Goal: Task Accomplishment & Management: Manage account settings

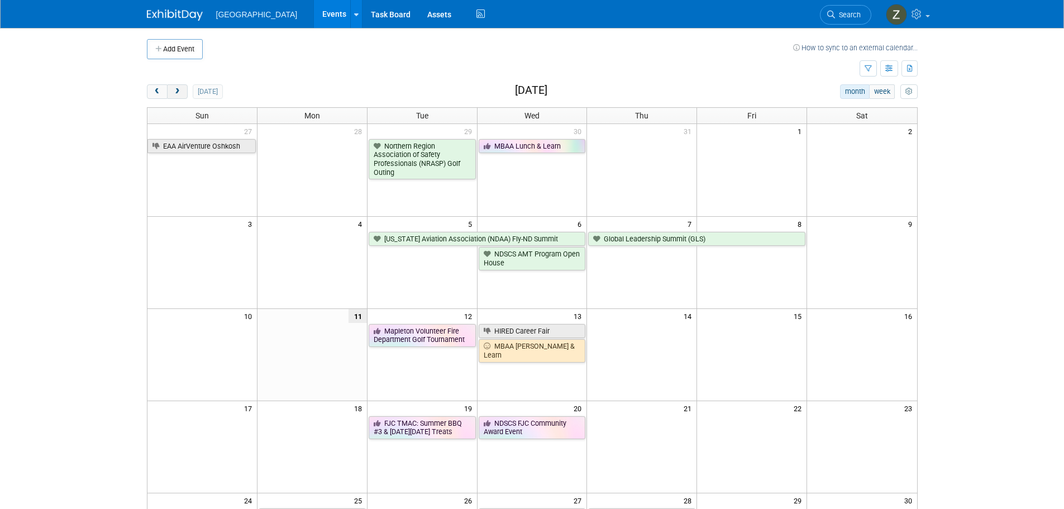
click at [173, 88] on span "next" at bounding box center [177, 91] width 8 height 7
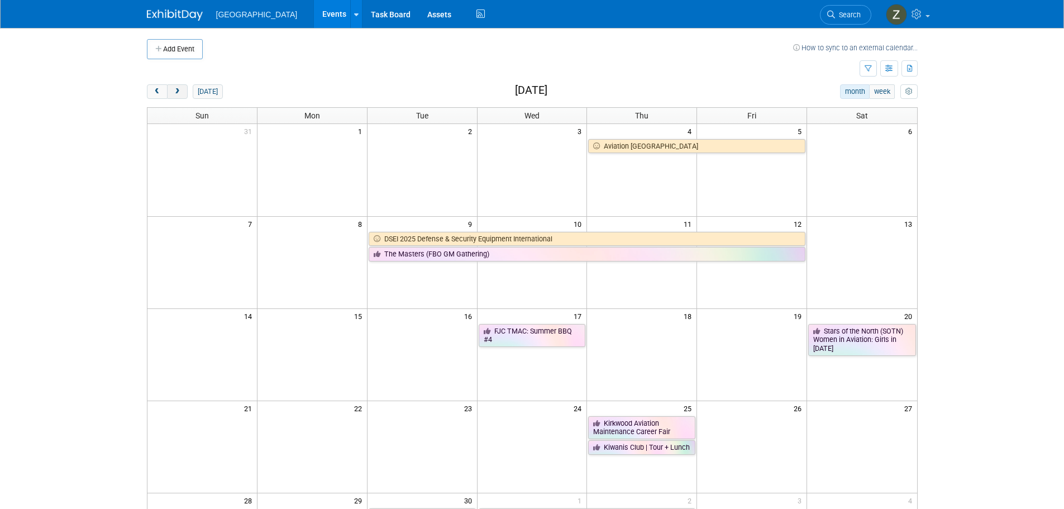
click at [183, 95] on button "next" at bounding box center [177, 91] width 21 height 15
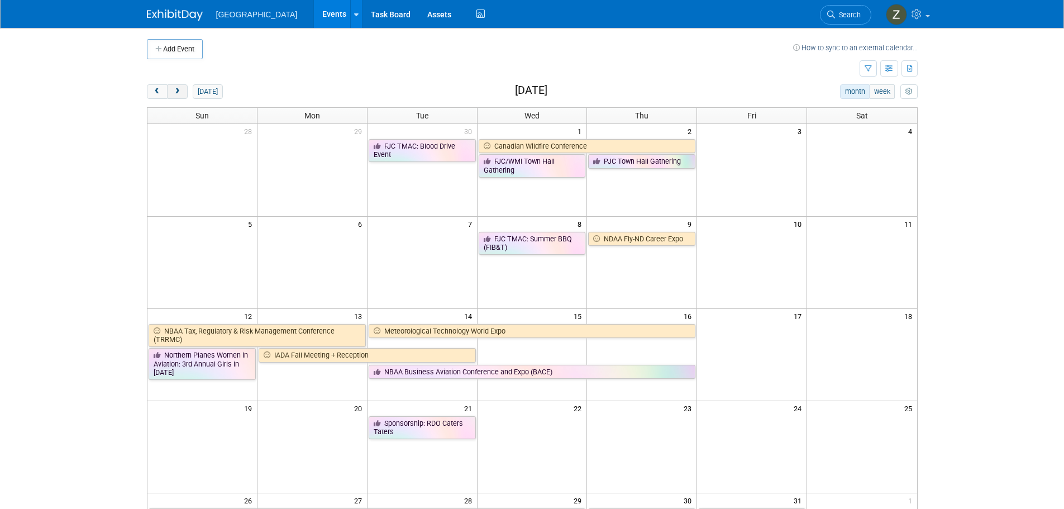
click at [186, 93] on button "next" at bounding box center [177, 91] width 21 height 15
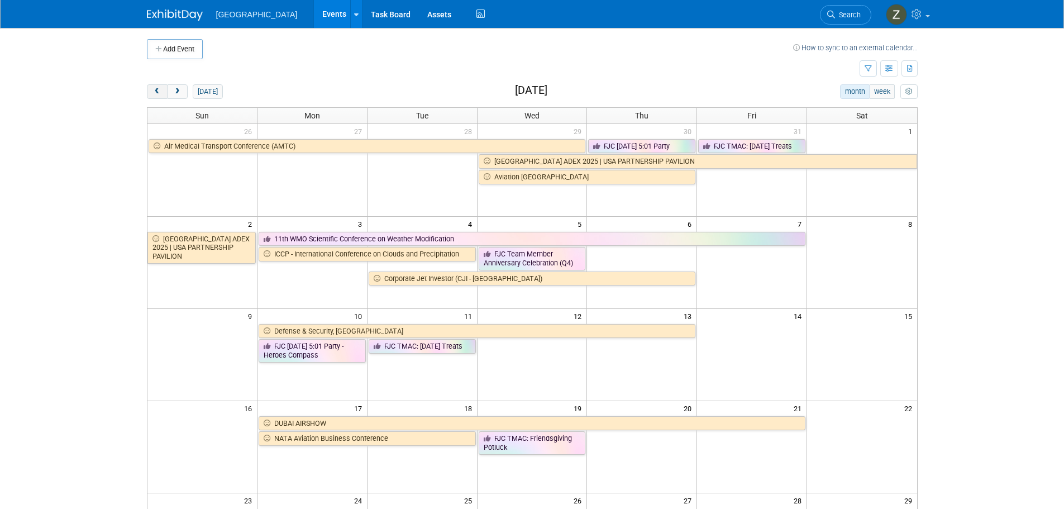
click at [155, 84] on button "prev" at bounding box center [157, 91] width 21 height 15
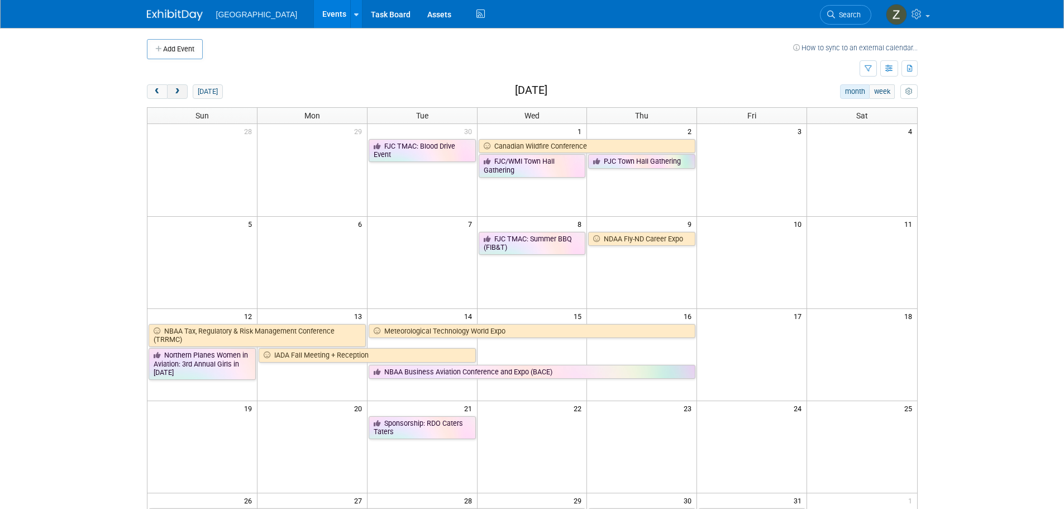
click at [179, 93] on span "next" at bounding box center [177, 91] width 8 height 7
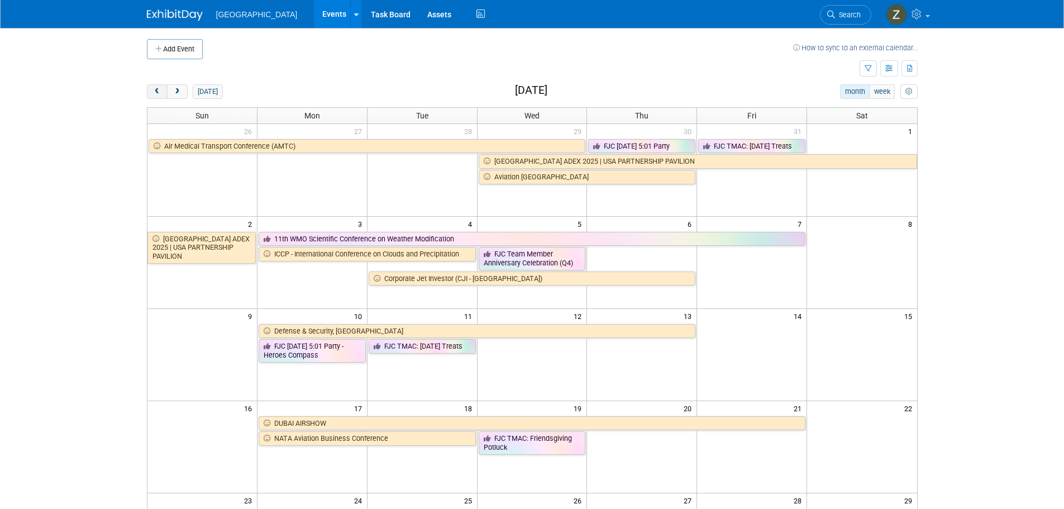
click at [154, 90] on span "prev" at bounding box center [157, 91] width 8 height 7
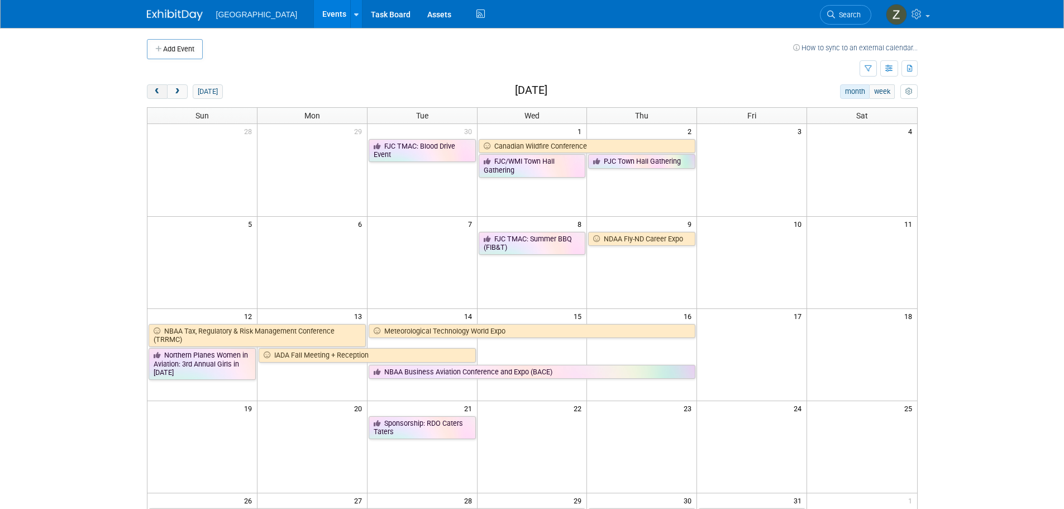
click at [154, 90] on span "prev" at bounding box center [157, 91] width 8 height 7
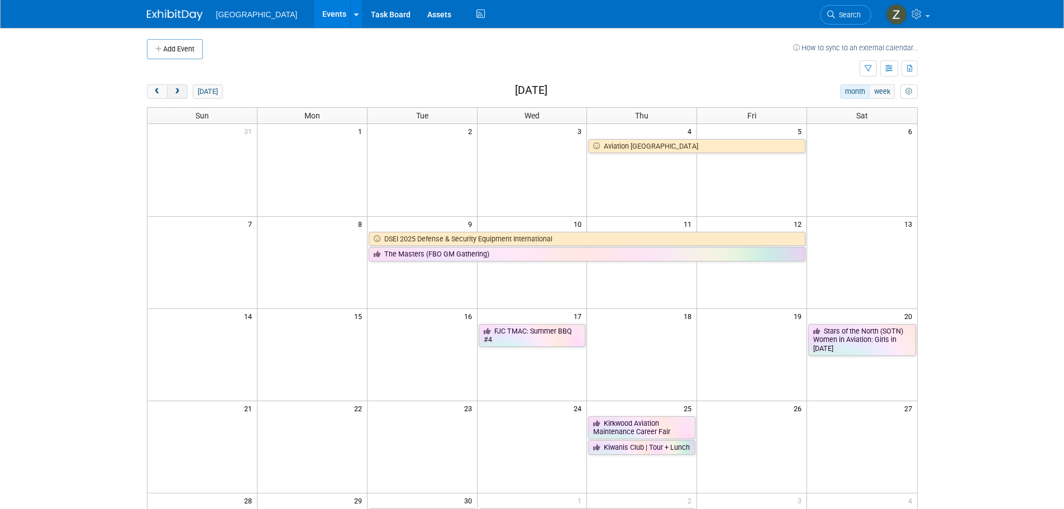
click at [180, 92] on span "next" at bounding box center [177, 91] width 8 height 7
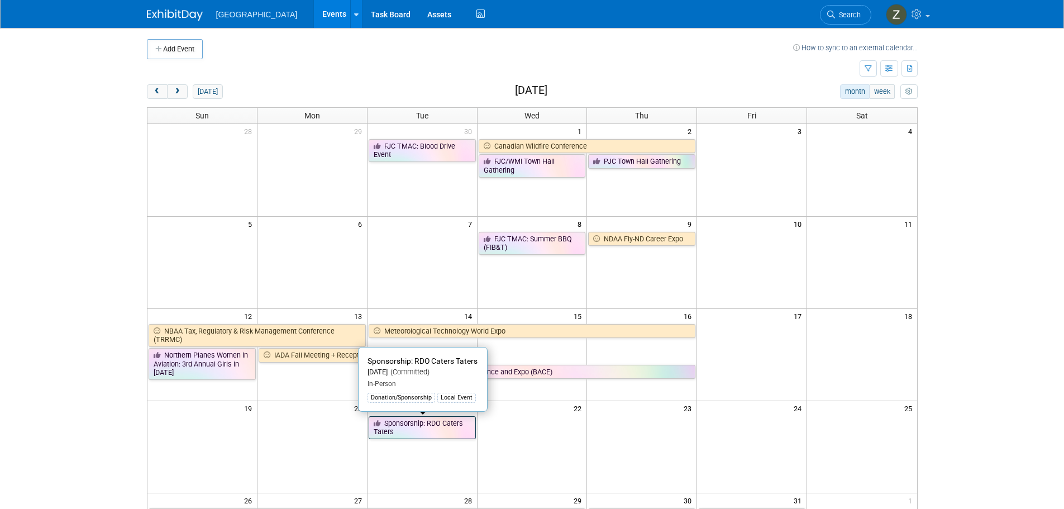
click at [431, 436] on link "Sponsorship: RDO Caters Taters" at bounding box center [422, 427] width 107 height 23
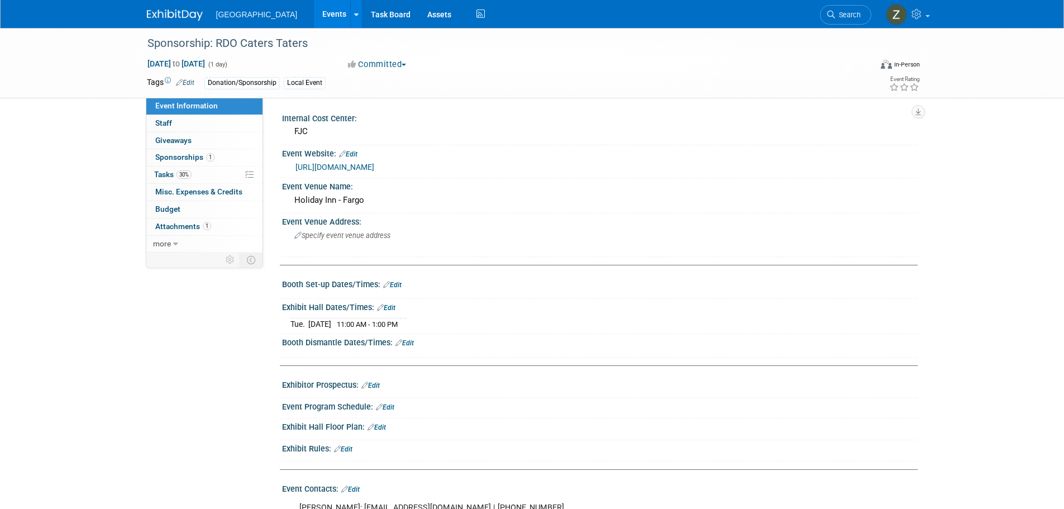
click at [374, 165] on link "http://www.rdocaterstaters.com" at bounding box center [334, 167] width 79 height 9
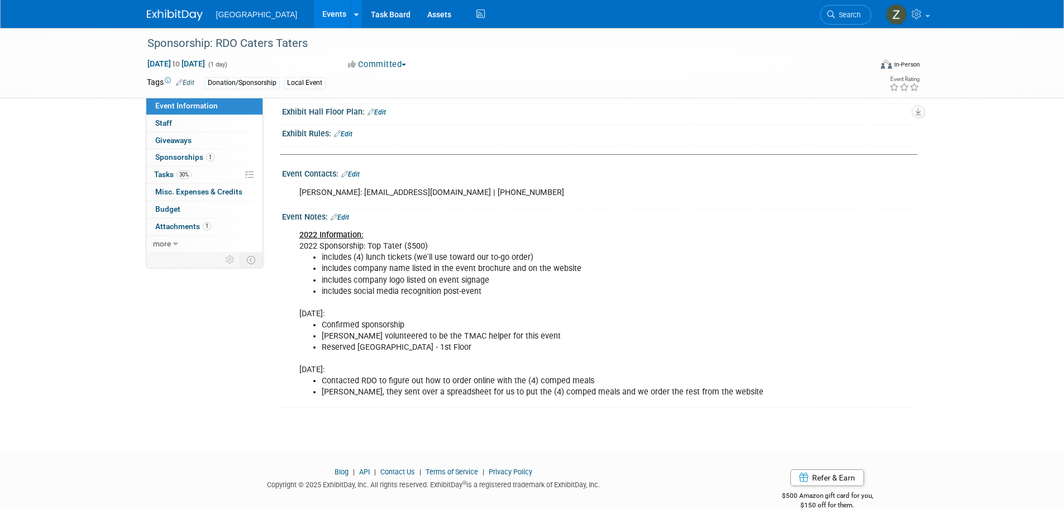
scroll to position [334, 0]
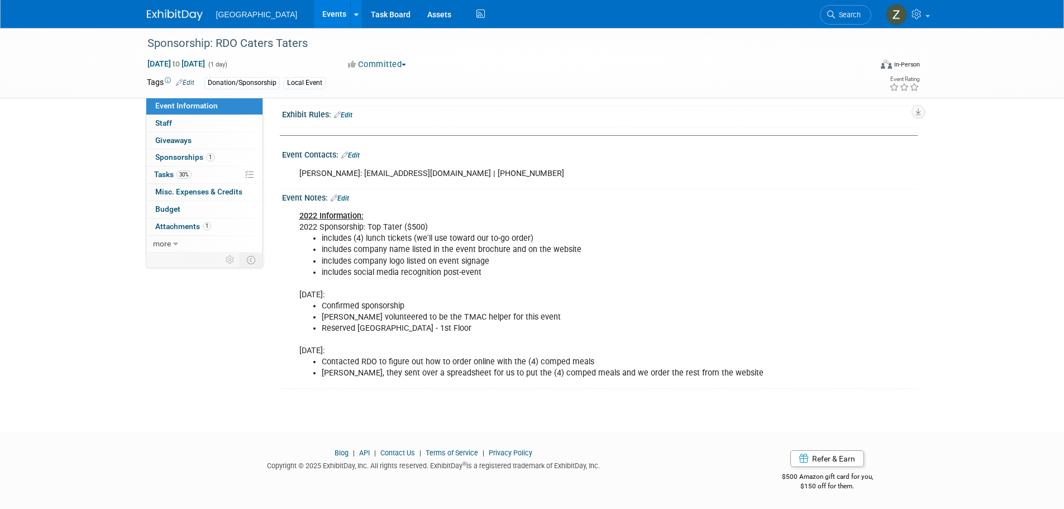
click at [361, 247] on li "includes company name listed in the event brochure and on the website" at bounding box center [555, 249] width 466 height 11
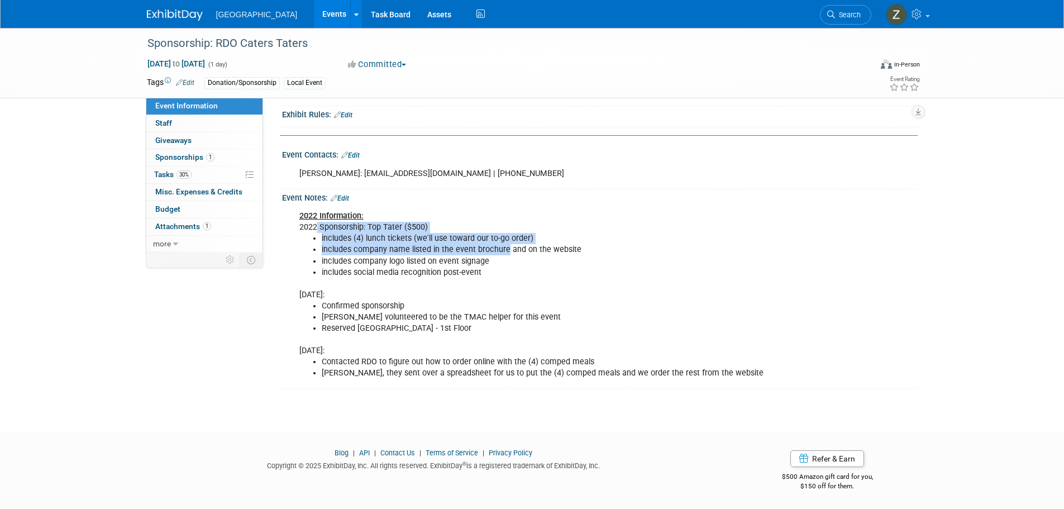
drag, startPoint x: 318, startPoint y: 229, endPoint x: 504, endPoint y: 251, distance: 187.8
click at [504, 251] on div "2022 Information: 2022 Sponsorship: Top Tater ($500) includes (4) lunch tickets…" at bounding box center [543, 294] width 503 height 179
click at [504, 251] on li "includes company name listed in the event brochure and on the website" at bounding box center [555, 249] width 466 height 11
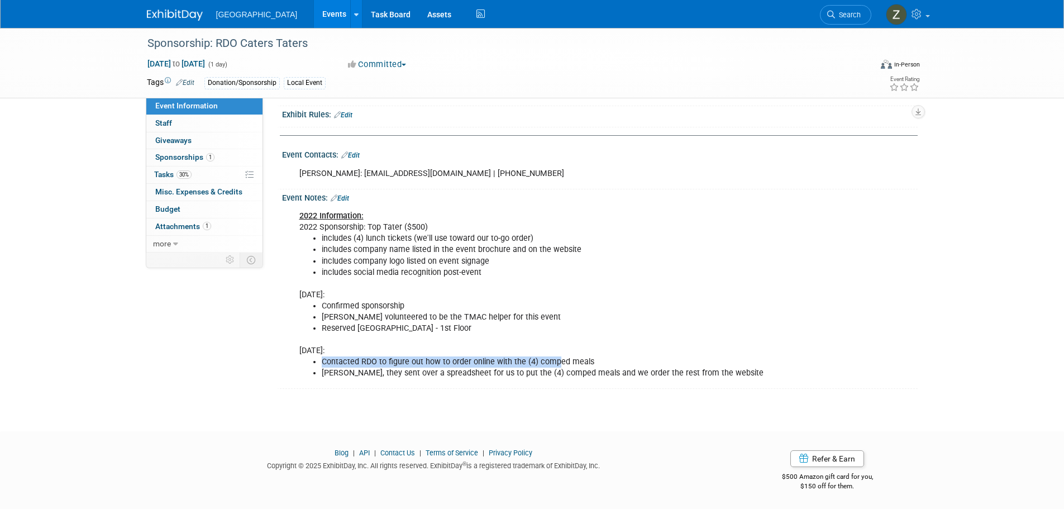
drag, startPoint x: 316, startPoint y: 364, endPoint x: 556, endPoint y: 366, distance: 239.6
click at [556, 366] on ul "Contacted RDO to figure out how to order online with the (4) comped meals Per M…" at bounding box center [543, 367] width 489 height 22
click at [556, 366] on li "Contacted RDO to figure out how to order online with the (4) comped meals" at bounding box center [555, 361] width 466 height 11
click at [178, 161] on span "Sponsorships 1" at bounding box center [184, 156] width 59 height 9
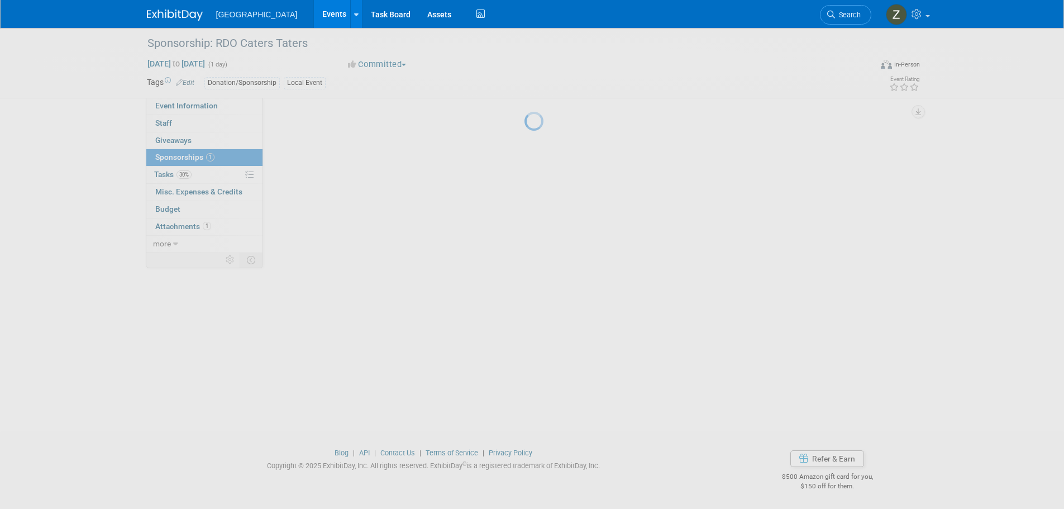
scroll to position [0, 0]
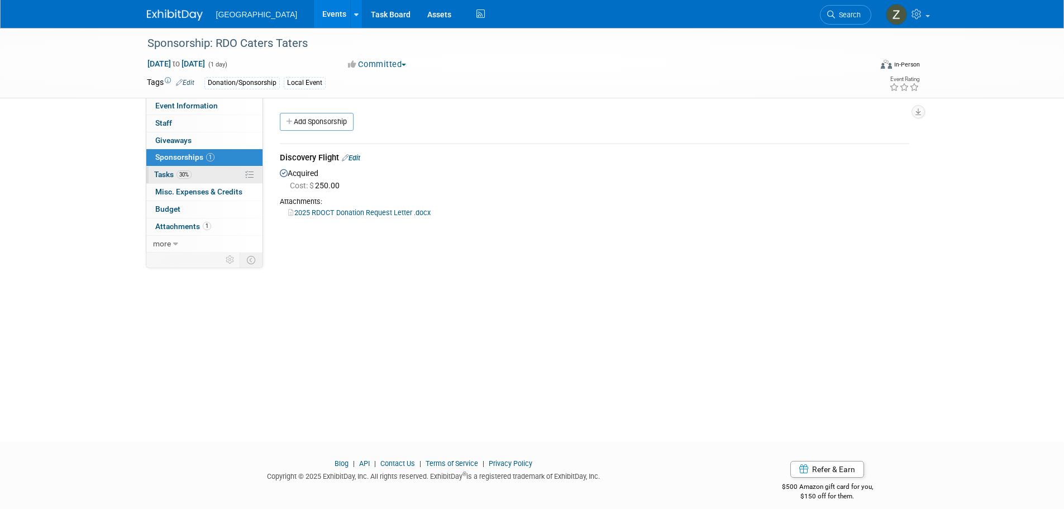
click at [192, 181] on link "30% Tasks 30%" at bounding box center [204, 174] width 116 height 17
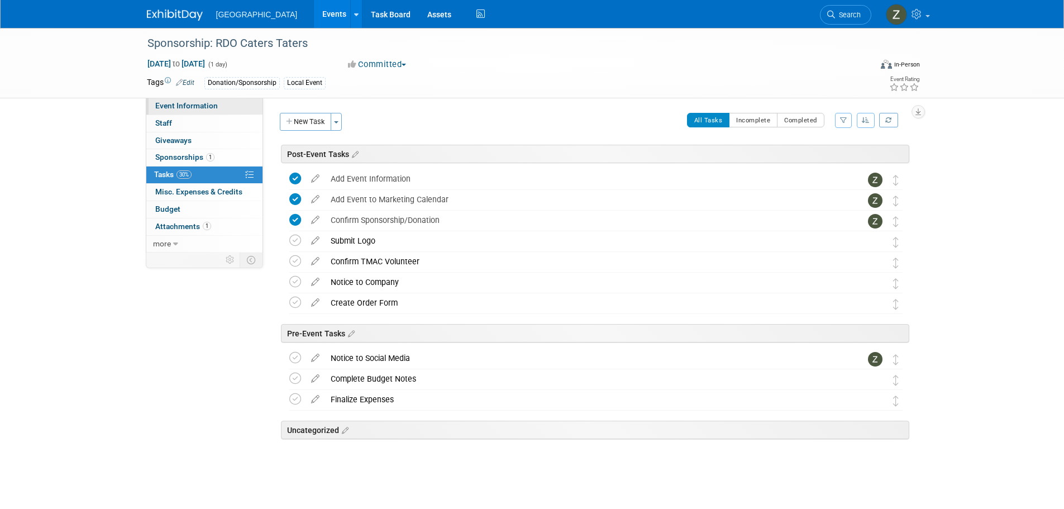
click at [178, 99] on link "Event Information" at bounding box center [204, 106] width 116 height 17
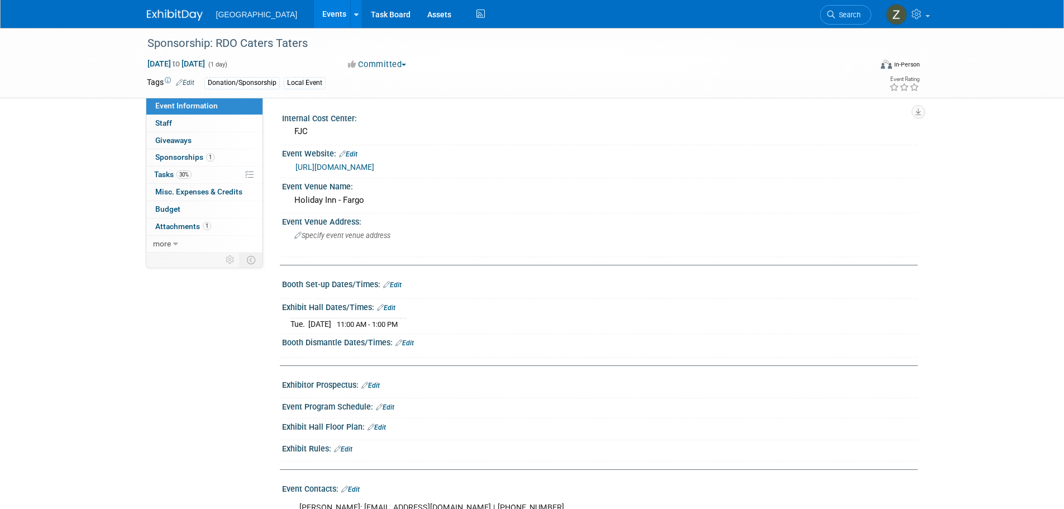
click at [374, 169] on link "http://www.rdocaterstaters.com" at bounding box center [334, 167] width 79 height 9
click at [871, 17] on li "Search" at bounding box center [845, 13] width 51 height 27
click at [864, 15] on link "Search" at bounding box center [845, 15] width 51 height 20
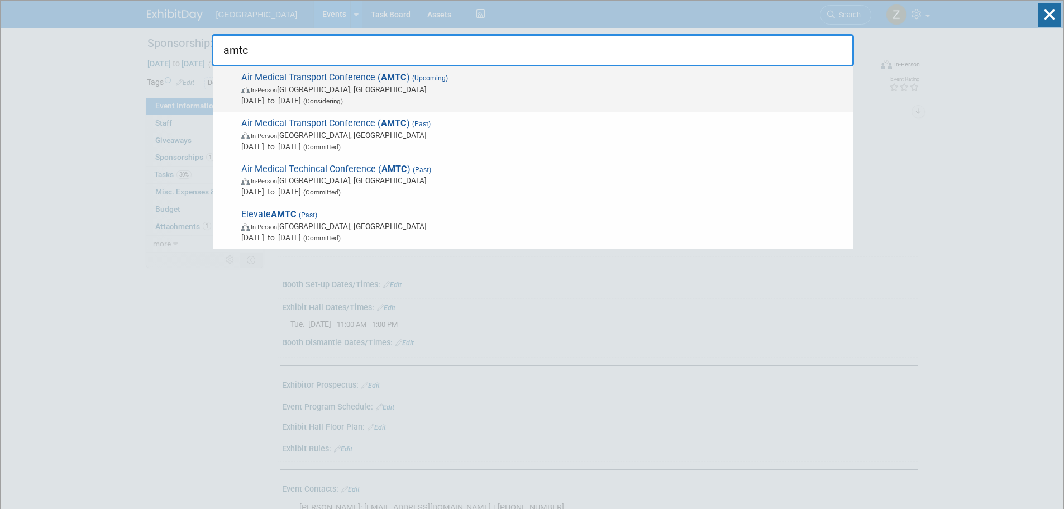
type input "amtc"
click at [445, 95] on span "Oct 26, 2025 to Oct 29, 2025 (Considering)" at bounding box center [544, 100] width 606 height 11
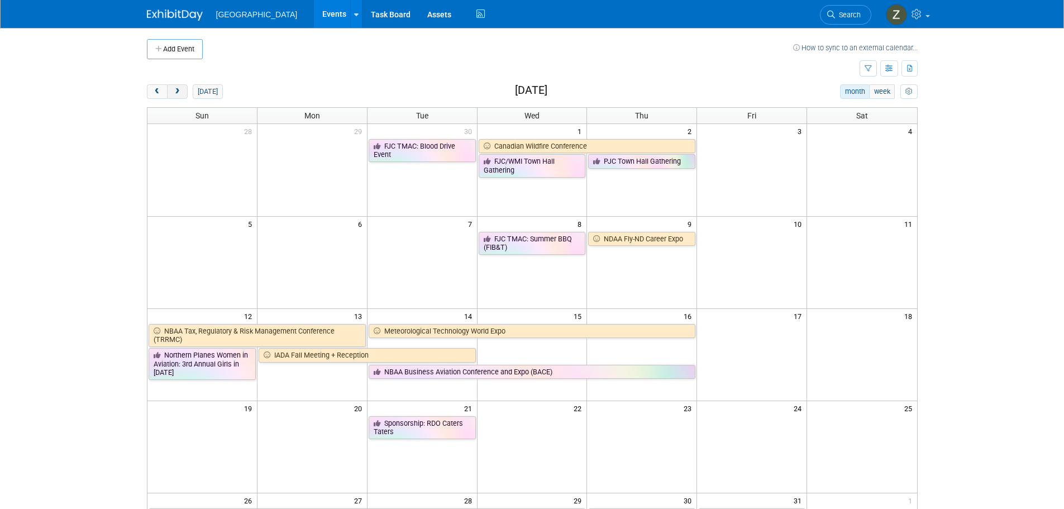
click at [184, 89] on button "next" at bounding box center [177, 91] width 21 height 15
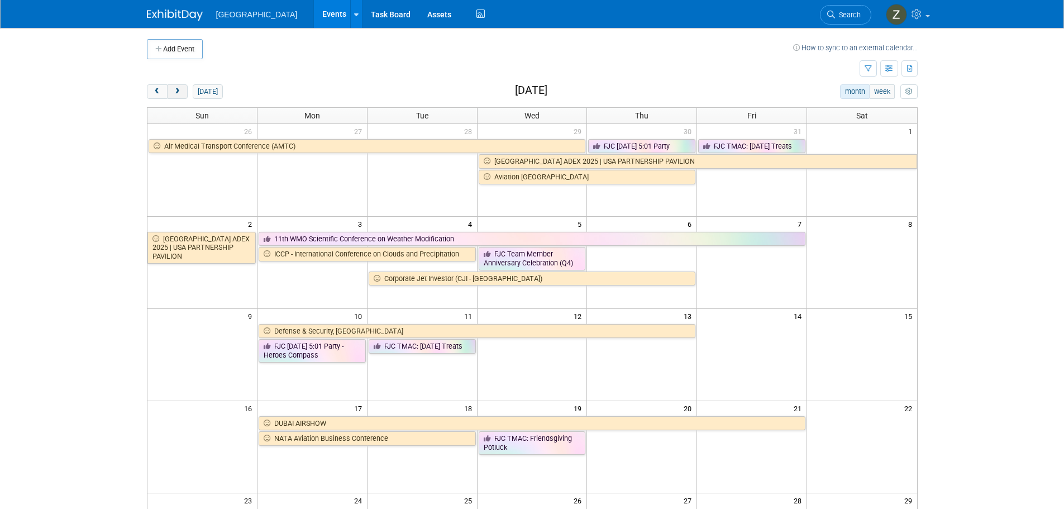
click at [179, 89] on span "next" at bounding box center [177, 91] width 8 height 7
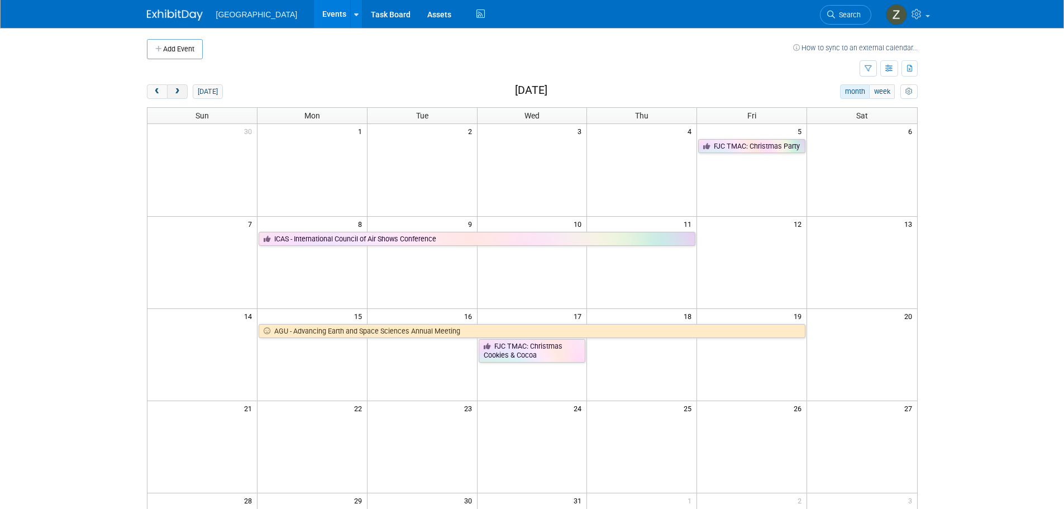
click at [179, 89] on span "next" at bounding box center [177, 91] width 8 height 7
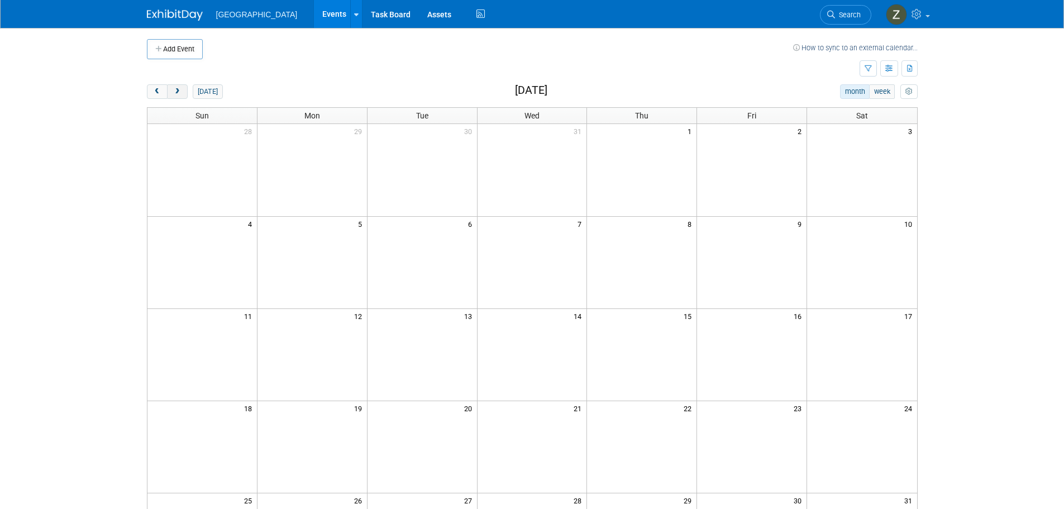
click at [179, 89] on span "next" at bounding box center [177, 91] width 8 height 7
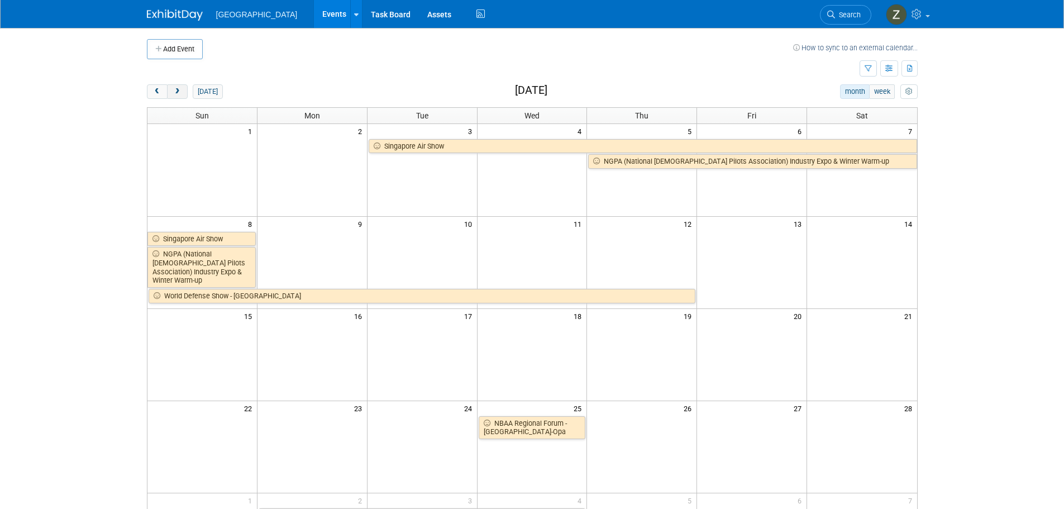
click at [180, 89] on span "next" at bounding box center [177, 91] width 8 height 7
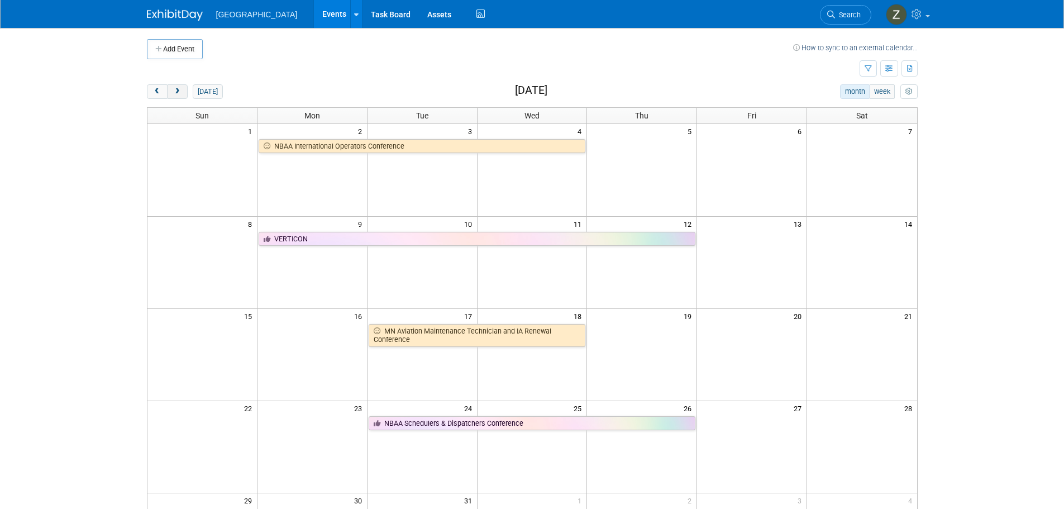
click at [179, 89] on span "next" at bounding box center [177, 91] width 8 height 7
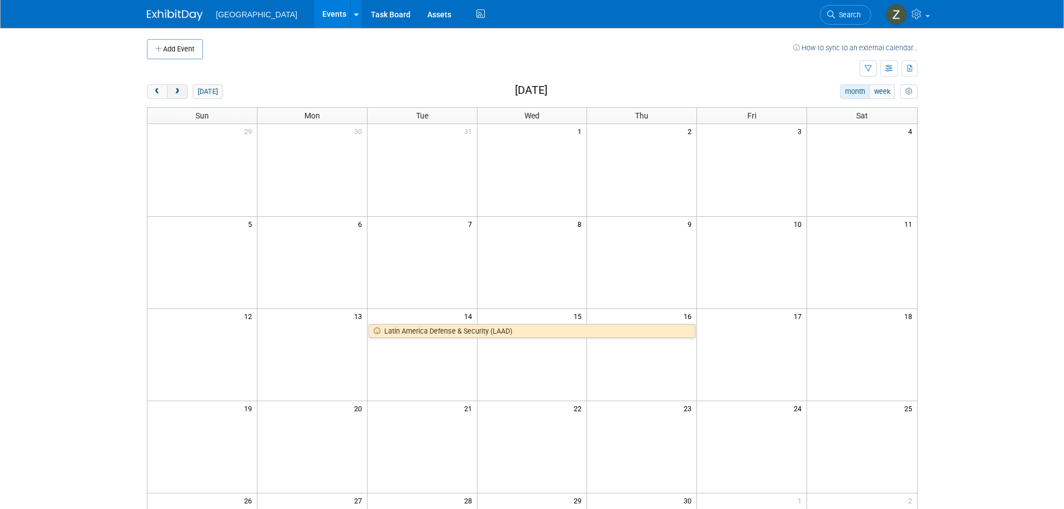
click at [179, 89] on span "next" at bounding box center [177, 91] width 8 height 7
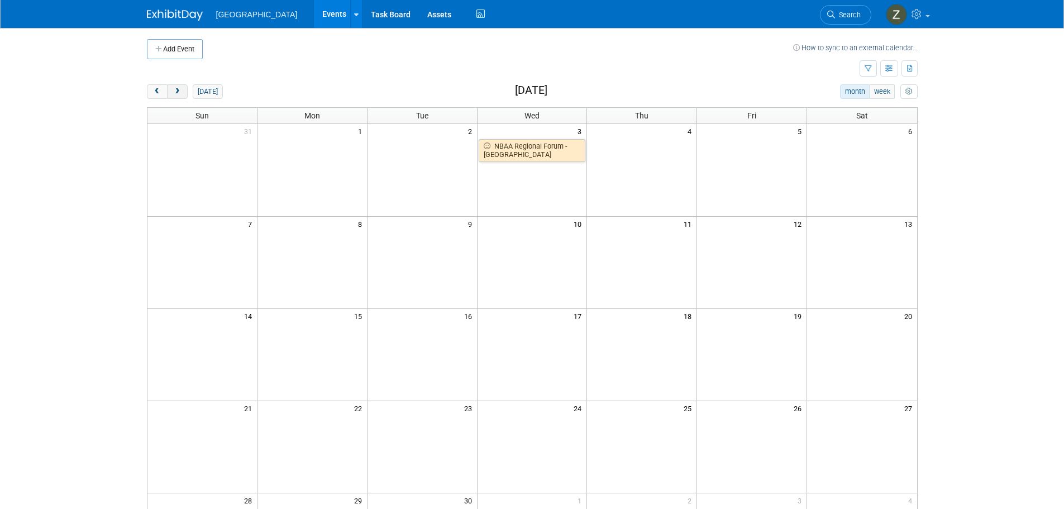
click at [179, 89] on span "next" at bounding box center [177, 91] width 8 height 7
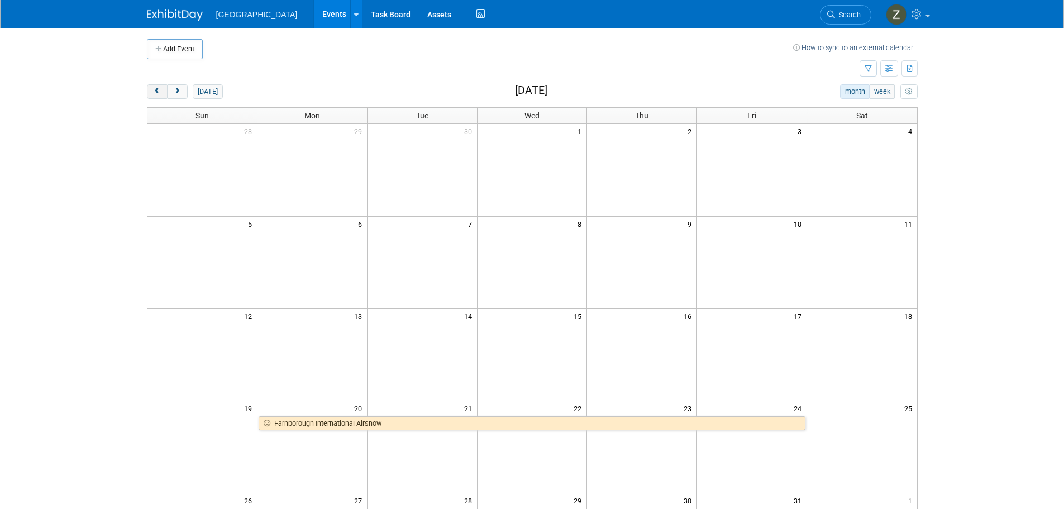
click at [155, 88] on span "prev" at bounding box center [157, 91] width 8 height 7
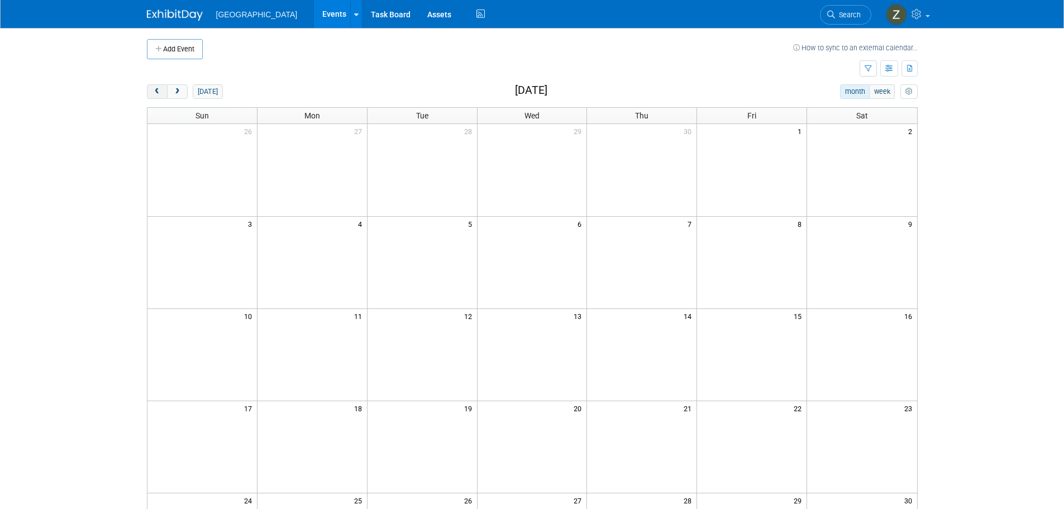
click at [155, 88] on span "prev" at bounding box center [157, 91] width 8 height 7
drag, startPoint x: 155, startPoint y: 88, endPoint x: 133, endPoint y: 90, distance: 21.8
click at [153, 88] on span "prev" at bounding box center [157, 91] width 8 height 7
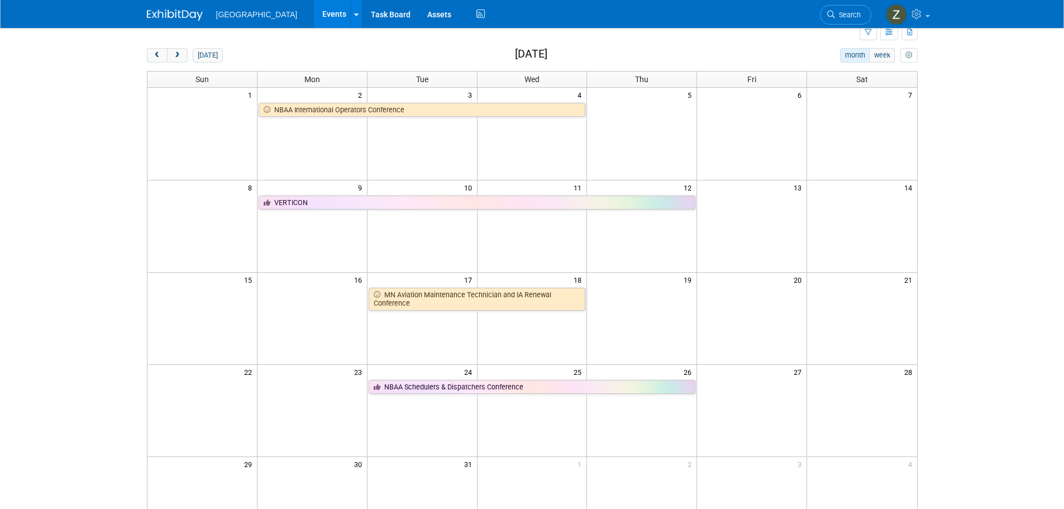
scroll to position [56, 0]
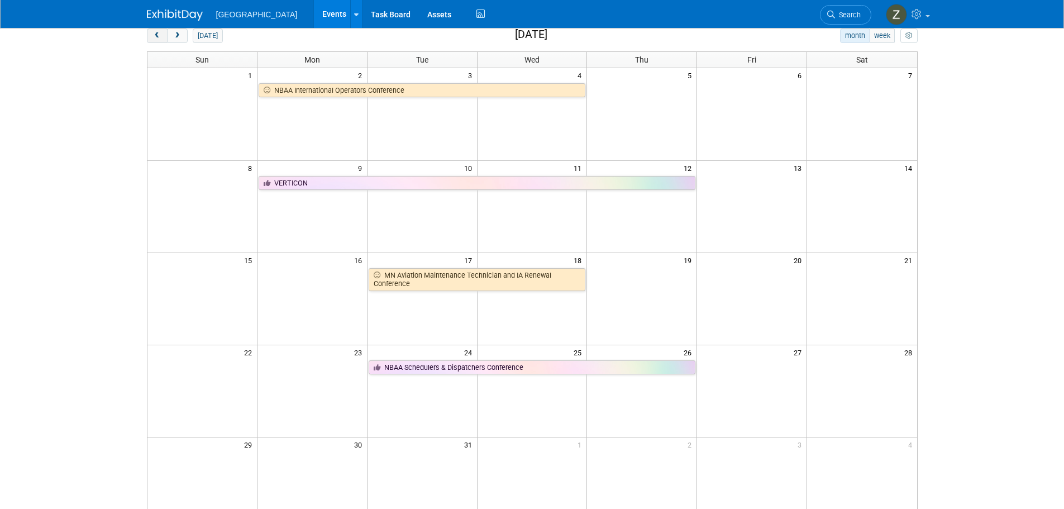
click at [157, 42] on button "prev" at bounding box center [157, 35] width 21 height 15
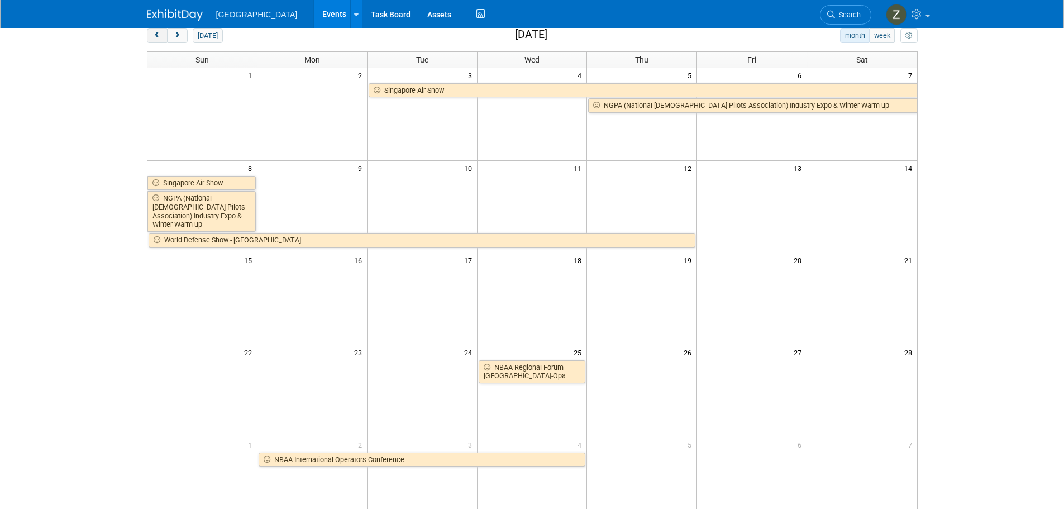
click at [156, 35] on span "prev" at bounding box center [157, 35] width 8 height 7
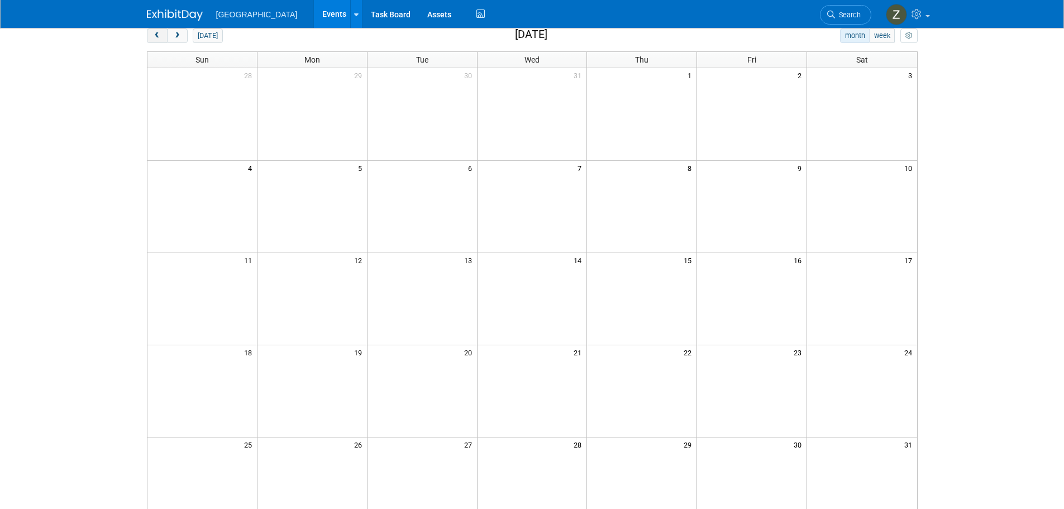
click at [156, 35] on span "prev" at bounding box center [157, 35] width 8 height 7
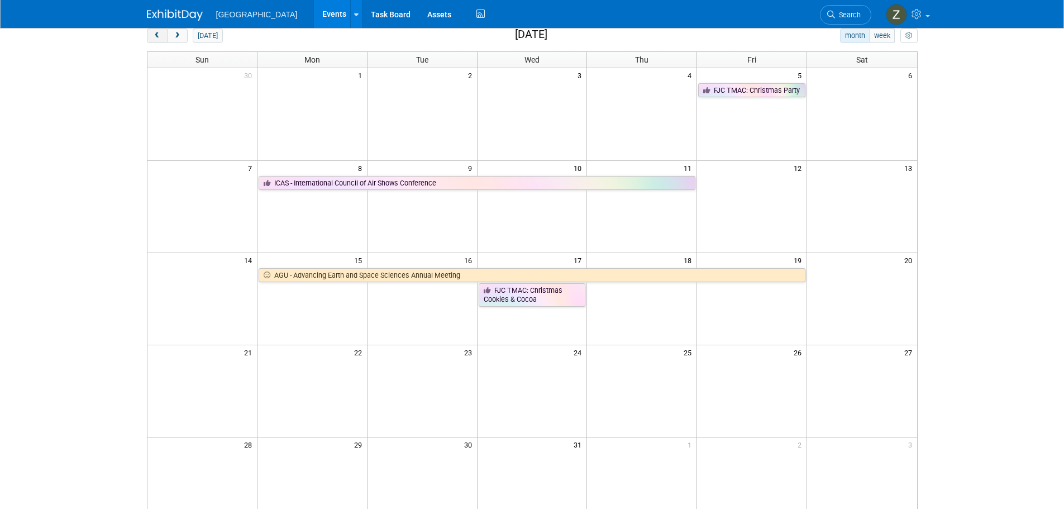
click at [156, 35] on span "prev" at bounding box center [157, 35] width 8 height 7
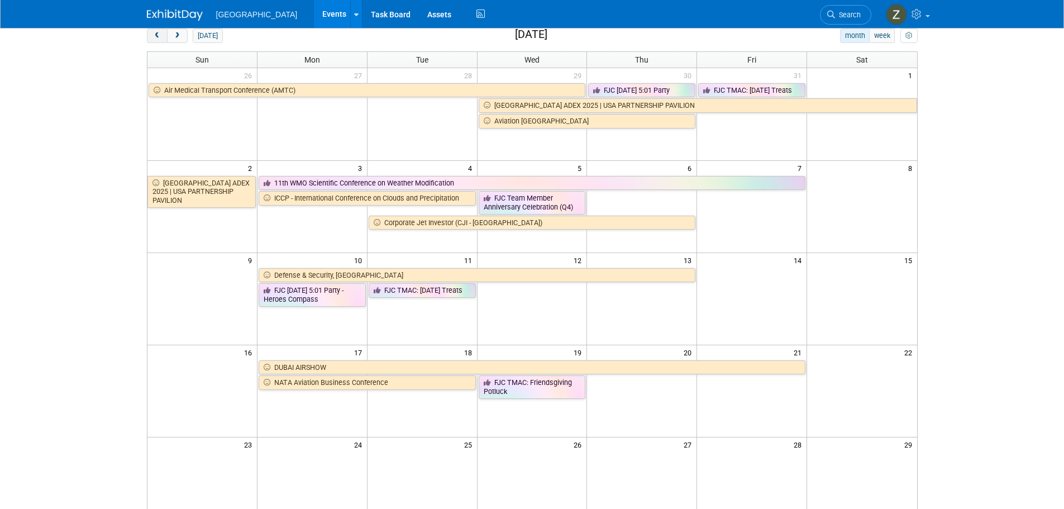
click at [156, 35] on span "prev" at bounding box center [157, 35] width 8 height 7
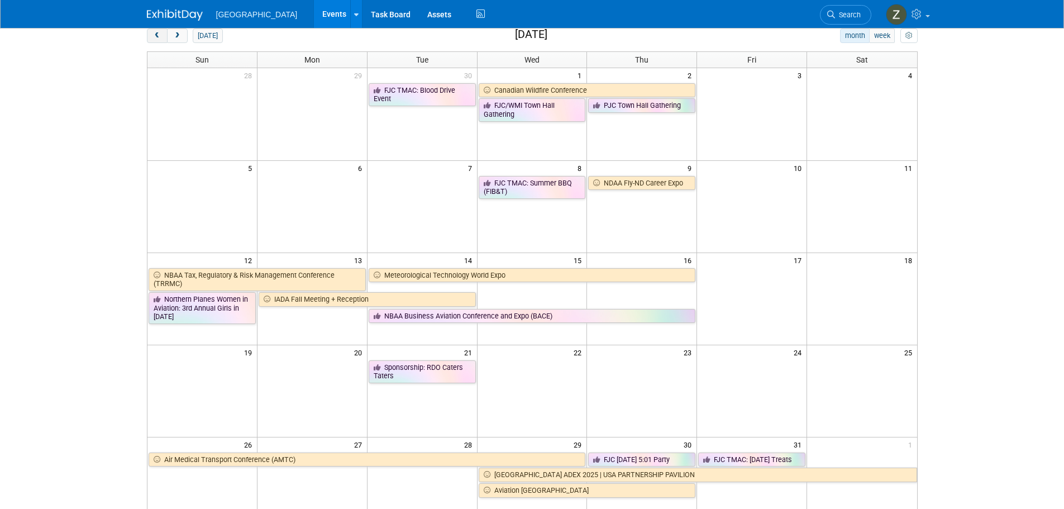
click at [157, 35] on span "prev" at bounding box center [157, 35] width 8 height 7
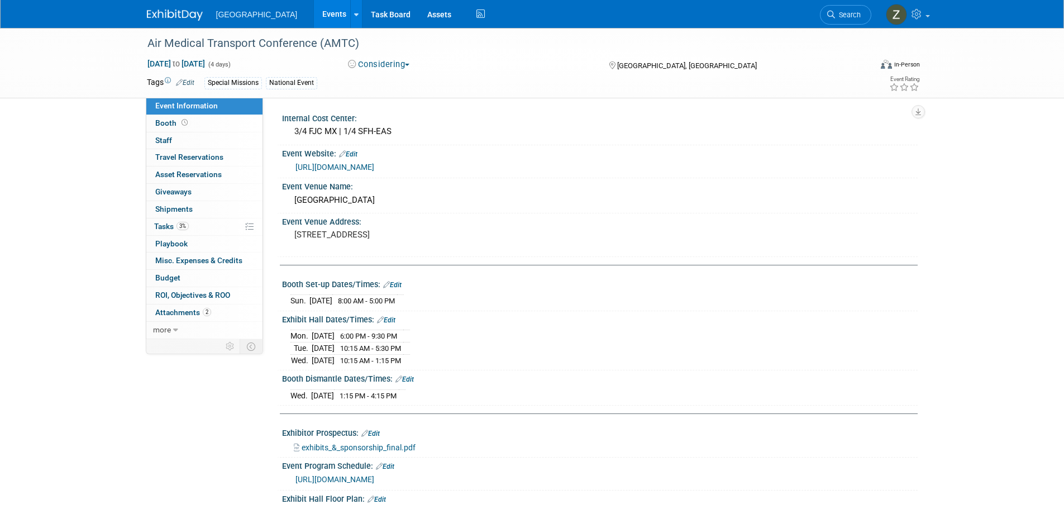
click at [394, 65] on button "Considering" at bounding box center [379, 65] width 70 height 12
click at [396, 83] on link "Committed" at bounding box center [389, 83] width 88 height 16
click at [233, 127] on link "Booth" at bounding box center [204, 123] width 116 height 17
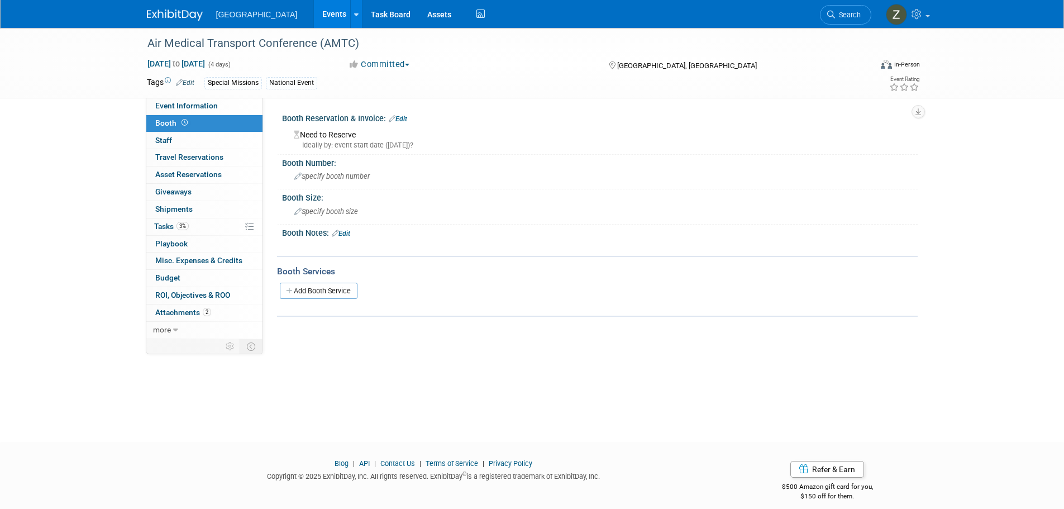
click at [402, 116] on link "Edit" at bounding box center [398, 119] width 18 height 8
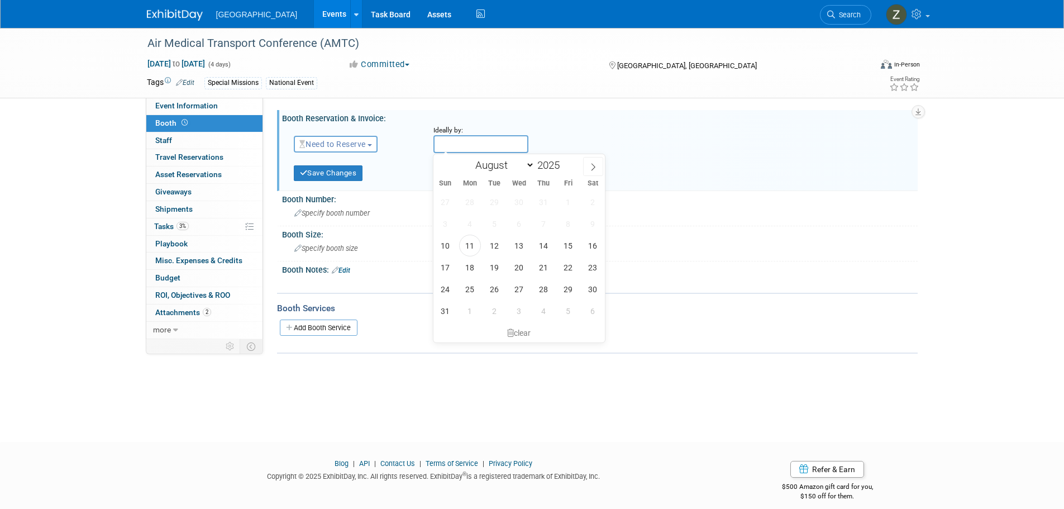
click at [453, 144] on input "text" at bounding box center [480, 144] width 95 height 18
click at [372, 144] on span "button" at bounding box center [369, 145] width 4 height 2
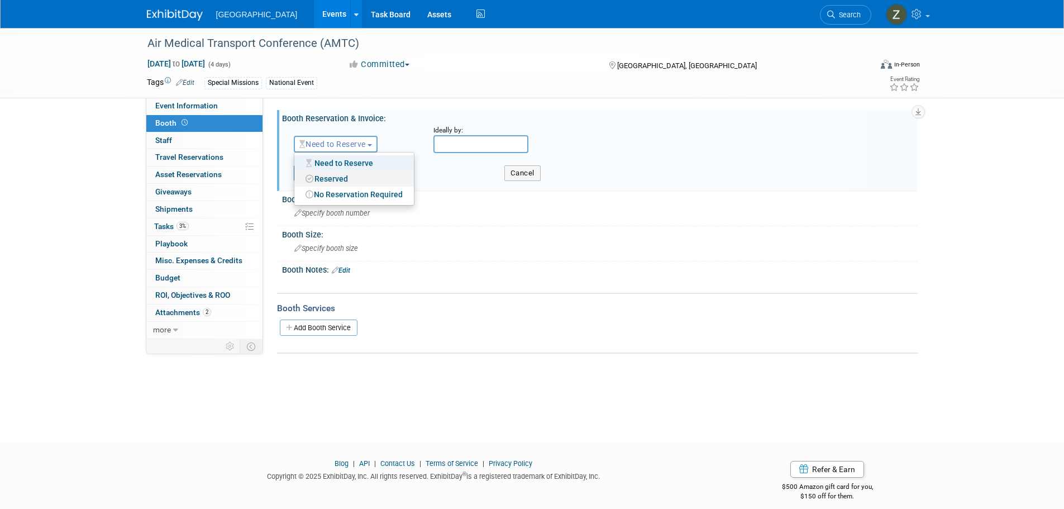
click at [374, 180] on link "Reserved" at bounding box center [354, 179] width 120 height 16
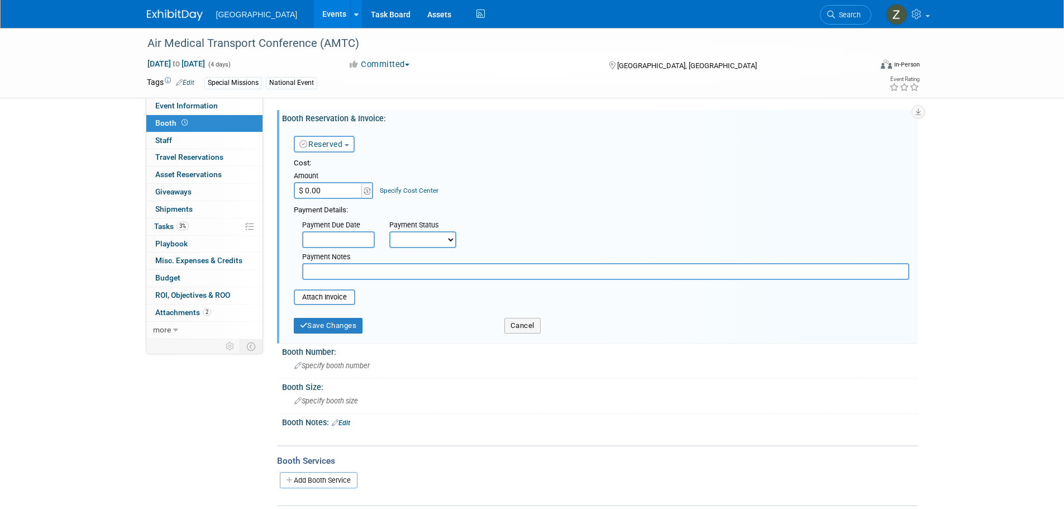
click at [329, 196] on input "$ 0.00" at bounding box center [329, 190] width 70 height 17
type input "$ 2,850.00"
click at [347, 331] on button "Save Changes" at bounding box center [328, 326] width 69 height 16
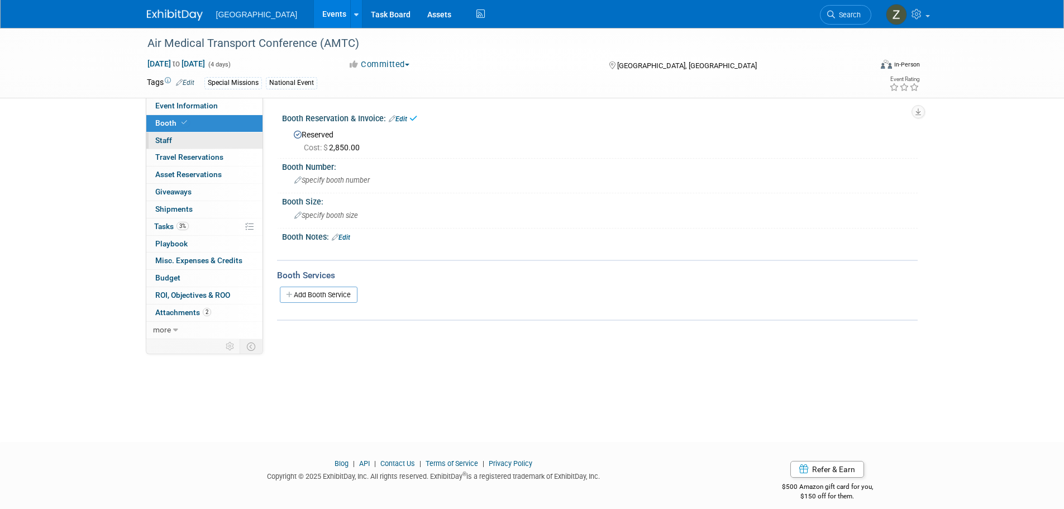
click at [194, 136] on link "0 Staff 0" at bounding box center [204, 140] width 116 height 17
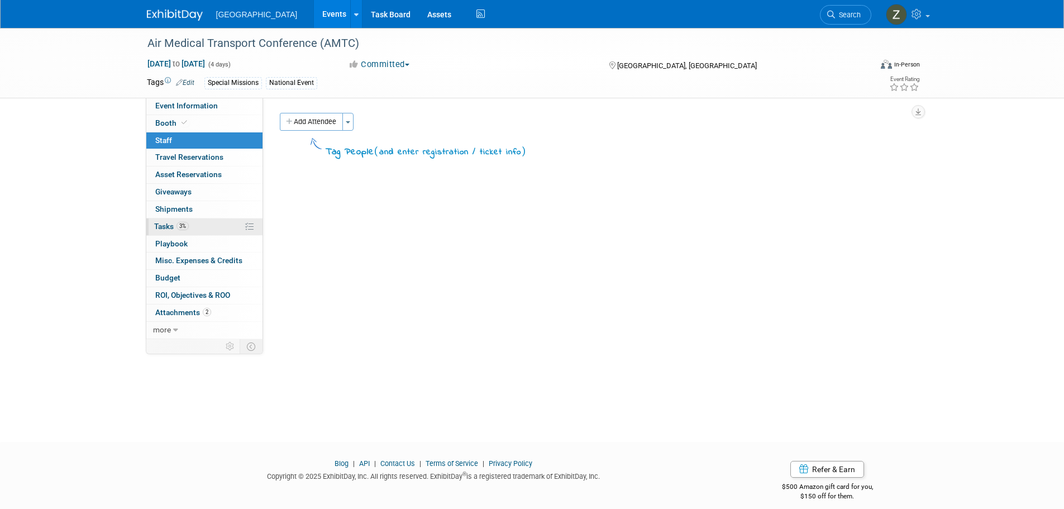
click at [184, 222] on span "3%" at bounding box center [182, 226] width 12 height 8
